Goal: Task Accomplishment & Management: Manage account settings

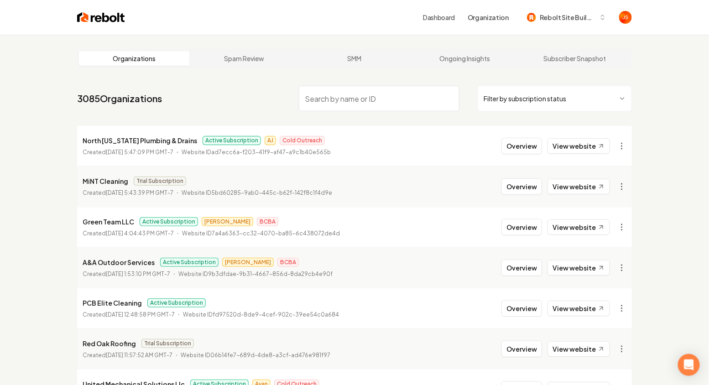
click at [520, 88] on html "Dashboard Organization Rebolt Site Builder Organizations Spam Review SMM Ongoin…" at bounding box center [354, 192] width 709 height 385
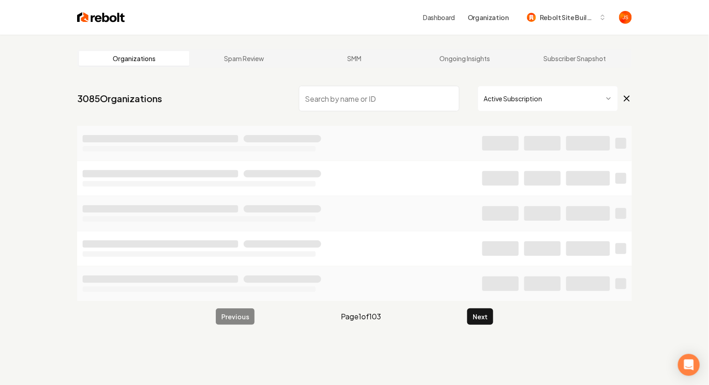
click at [393, 90] on input "search" at bounding box center [379, 99] width 161 height 26
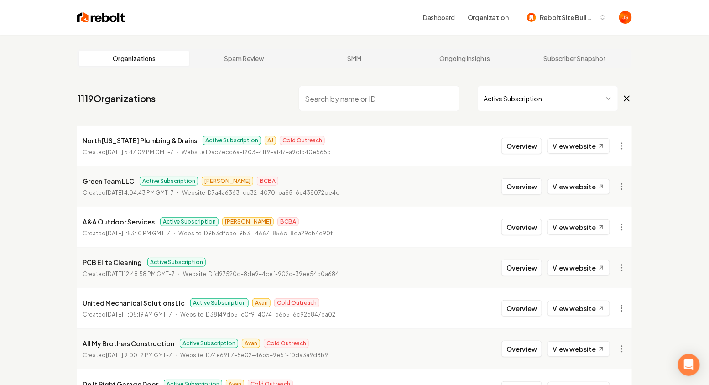
type input "F"
click at [412, 96] on input "search" at bounding box center [379, 99] width 161 height 26
type input "M"
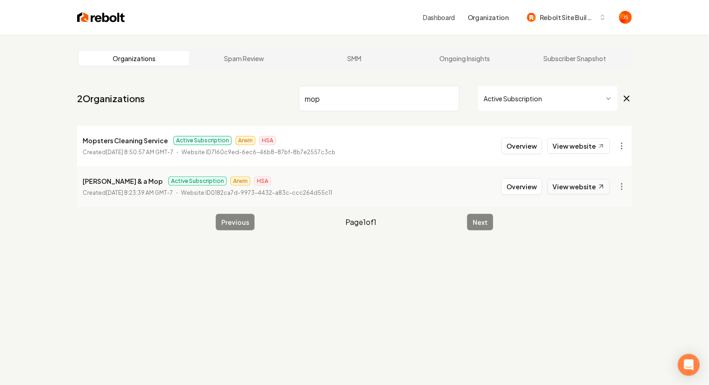
type input "mop"
click at [558, 191] on link "View website" at bounding box center [579, 187] width 63 height 16
click at [449, 97] on input "mop" at bounding box center [379, 99] width 161 height 26
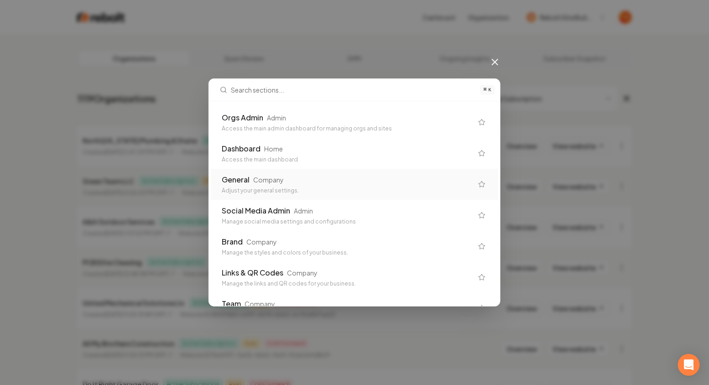
click at [363, 186] on div "General Company Adjust your general settings." at bounding box center [347, 184] width 251 height 20
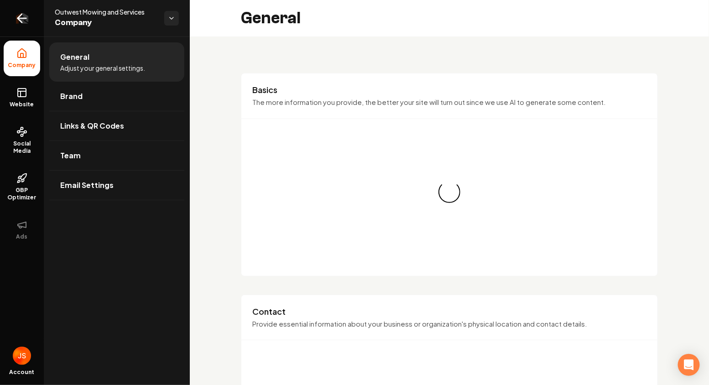
click at [27, 18] on icon "Return to dashboard" at bounding box center [22, 18] width 15 height 15
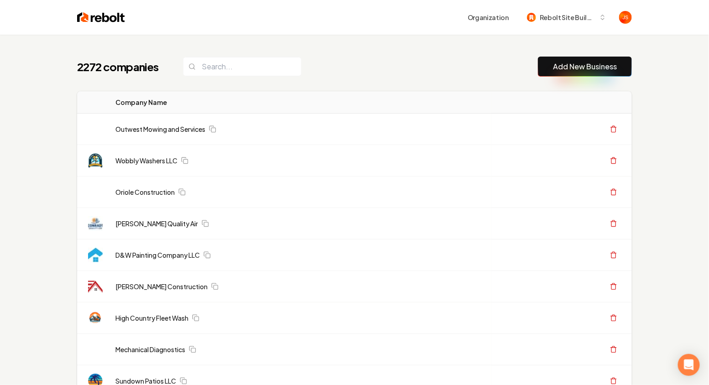
click at [285, 73] on div "2272 companies Add New Business" at bounding box center [354, 67] width 555 height 20
click at [258, 66] on input "search" at bounding box center [242, 66] width 119 height 19
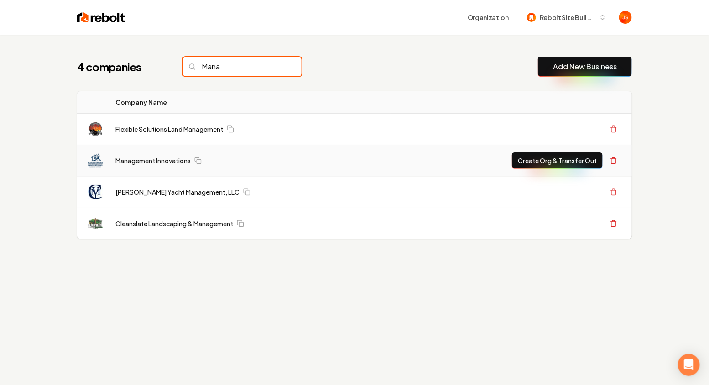
type input "Mana"
click at [132, 165] on td "Management Innovations" at bounding box center [249, 160] width 283 height 31
click at [135, 162] on link "Management Innovations" at bounding box center [152, 160] width 75 height 9
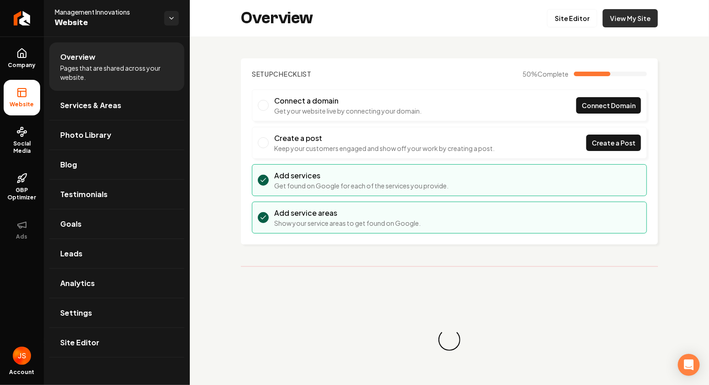
click at [617, 17] on link "View My Site" at bounding box center [630, 18] width 55 height 18
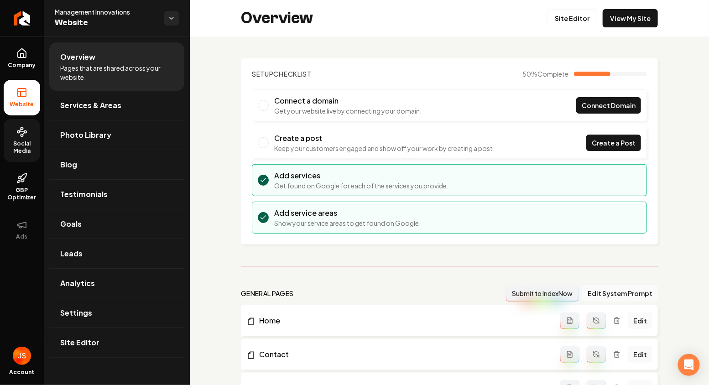
click at [19, 139] on link "Social Media" at bounding box center [22, 140] width 37 height 43
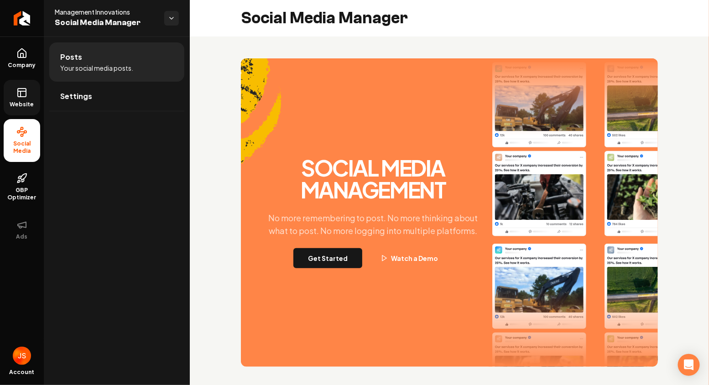
click at [19, 95] on icon at bounding box center [21, 92] width 11 height 11
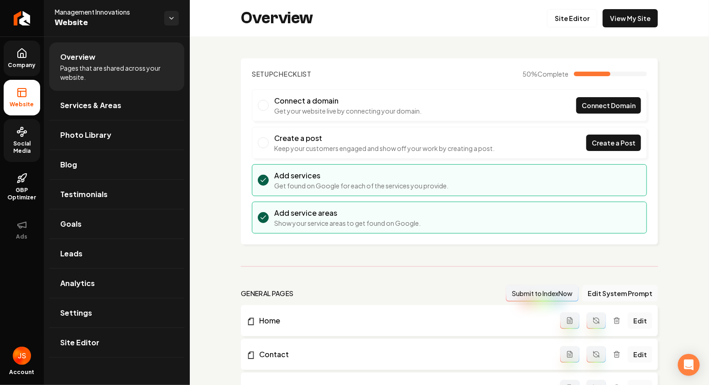
click at [17, 51] on icon at bounding box center [21, 53] width 11 height 11
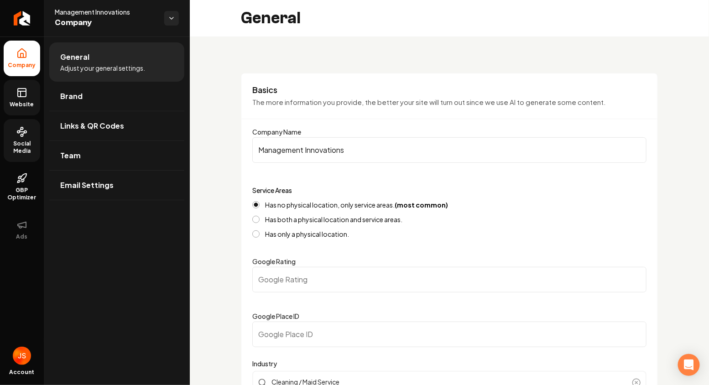
click at [18, 104] on span "Website" at bounding box center [21, 104] width 31 height 7
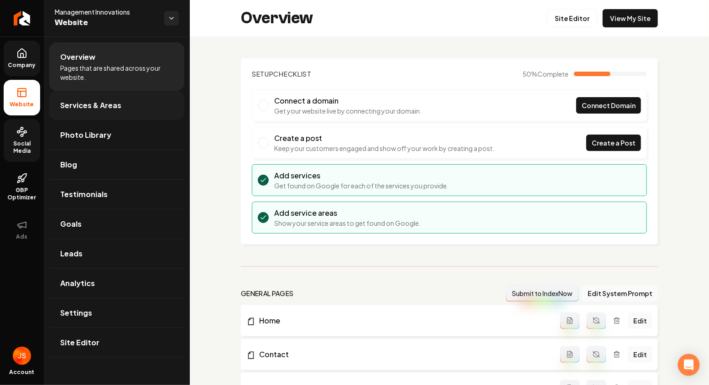
click at [70, 104] on span "Services & Areas" at bounding box center [90, 105] width 61 height 11
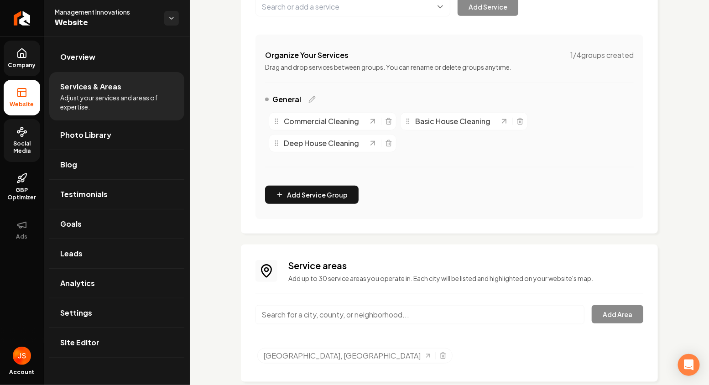
scroll to position [171, 0]
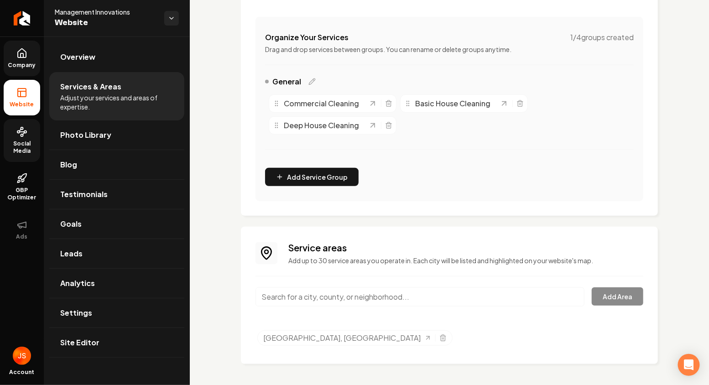
click at [350, 302] on input "Main content area" at bounding box center [420, 296] width 329 height 19
click at [450, 294] on input "[GEOGRAPHIC_DATA], [GEOGRAPHIC_DATA]" at bounding box center [420, 296] width 329 height 19
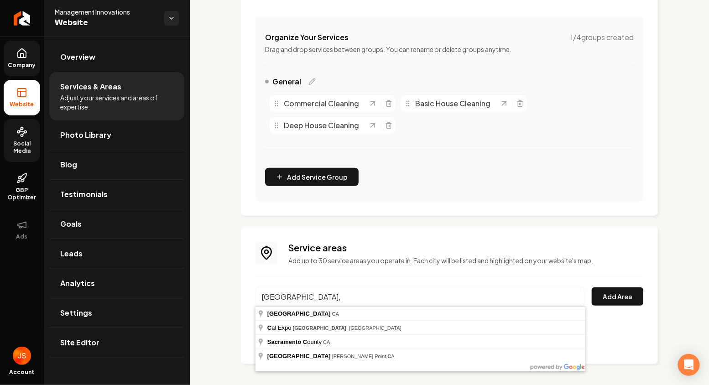
type input "[GEOGRAPHIC_DATA],"
click at [334, 297] on input "[GEOGRAPHIC_DATA]," at bounding box center [420, 296] width 329 height 19
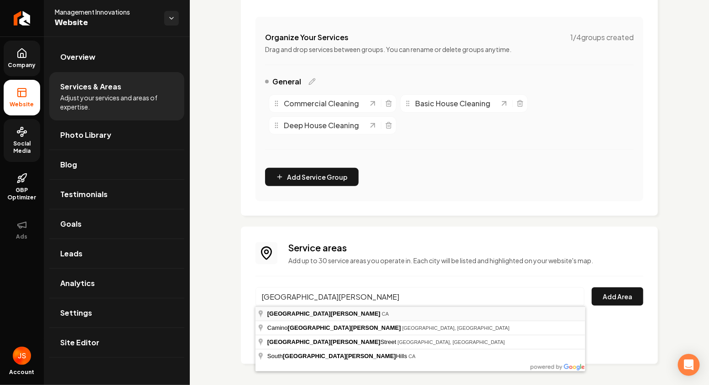
type input "[GEOGRAPHIC_DATA], [GEOGRAPHIC_DATA]"
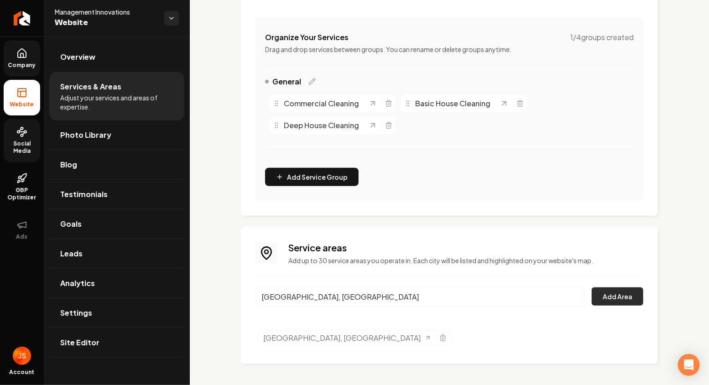
click at [621, 296] on button "Add Area" at bounding box center [618, 296] width 52 height 18
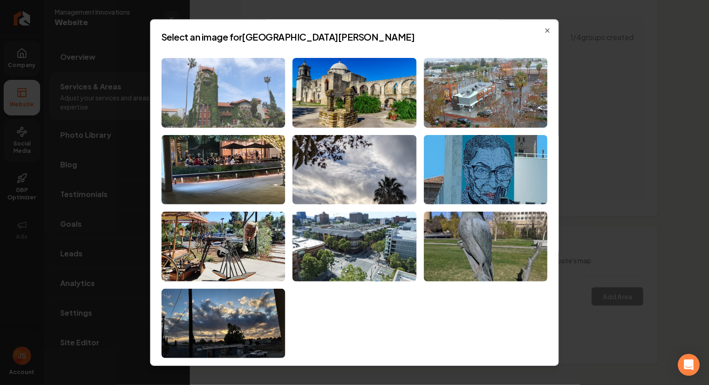
click at [239, 96] on img at bounding box center [224, 93] width 124 height 70
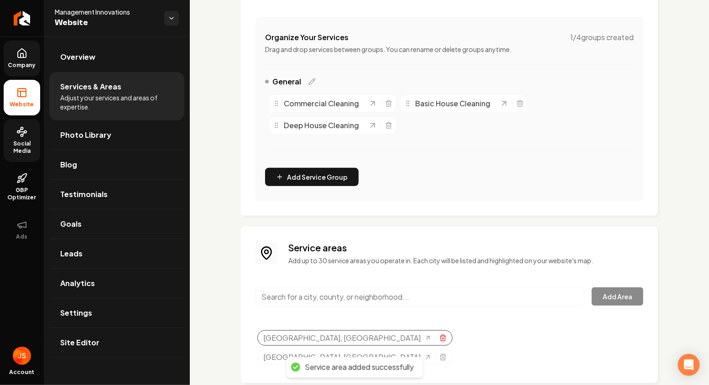
click at [442, 335] on icon "Selected tags" at bounding box center [443, 335] width 2 height 1
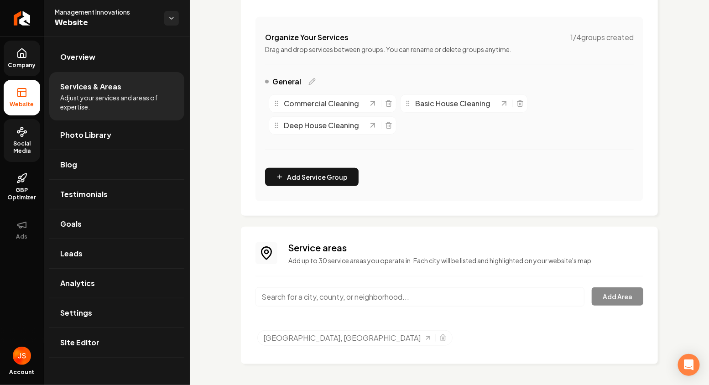
click at [35, 58] on link "Company" at bounding box center [22, 59] width 37 height 36
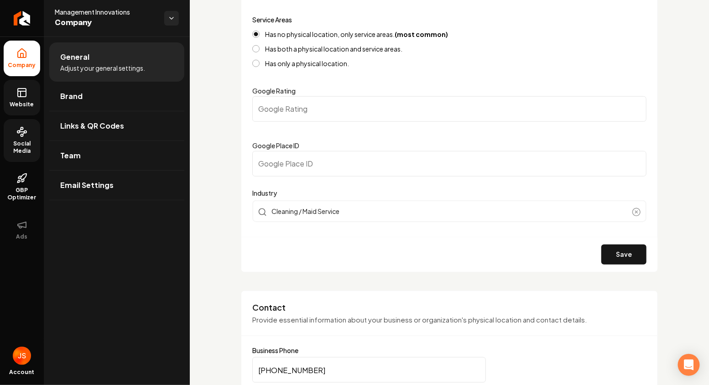
click at [31, 95] on link "Website" at bounding box center [22, 98] width 37 height 36
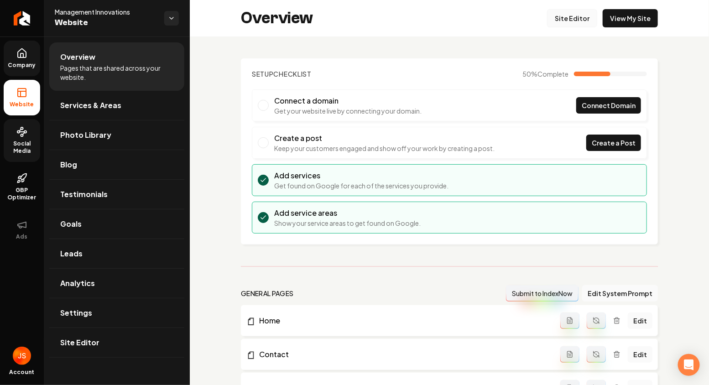
click at [574, 21] on link "Site Editor" at bounding box center [572, 18] width 50 height 18
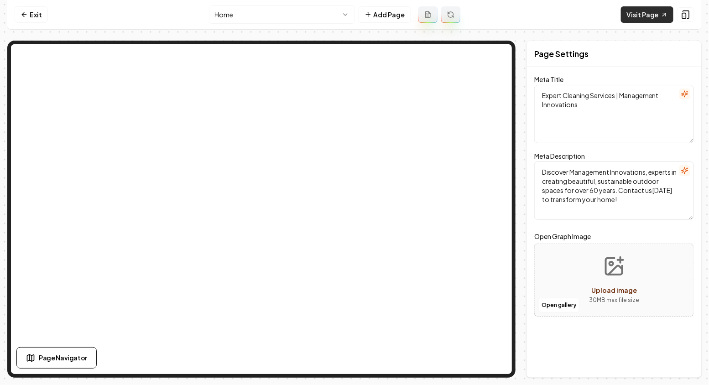
click at [649, 11] on link "Visit Page" at bounding box center [647, 14] width 52 height 16
